Goal: Navigation & Orientation: Find specific page/section

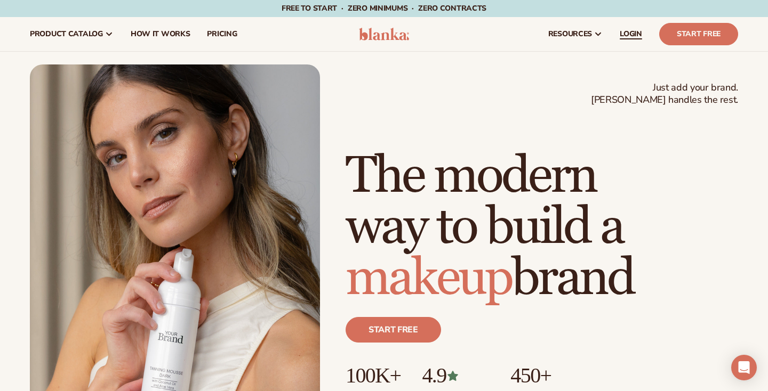
click at [632, 34] on span "LOGIN" at bounding box center [630, 34] width 22 height 9
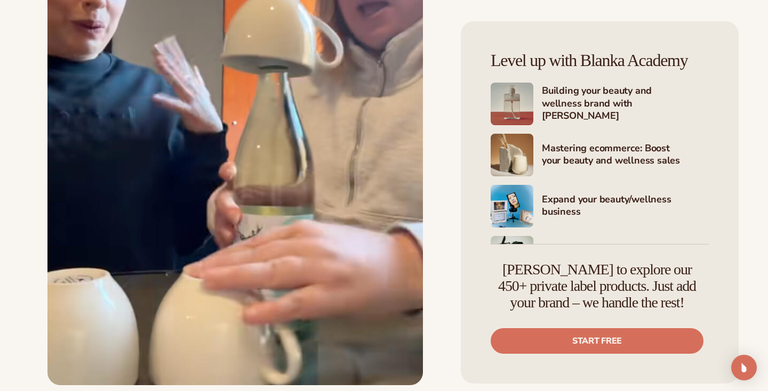
scroll to position [3130, 0]
